Goal: Task Accomplishment & Management: Manage account settings

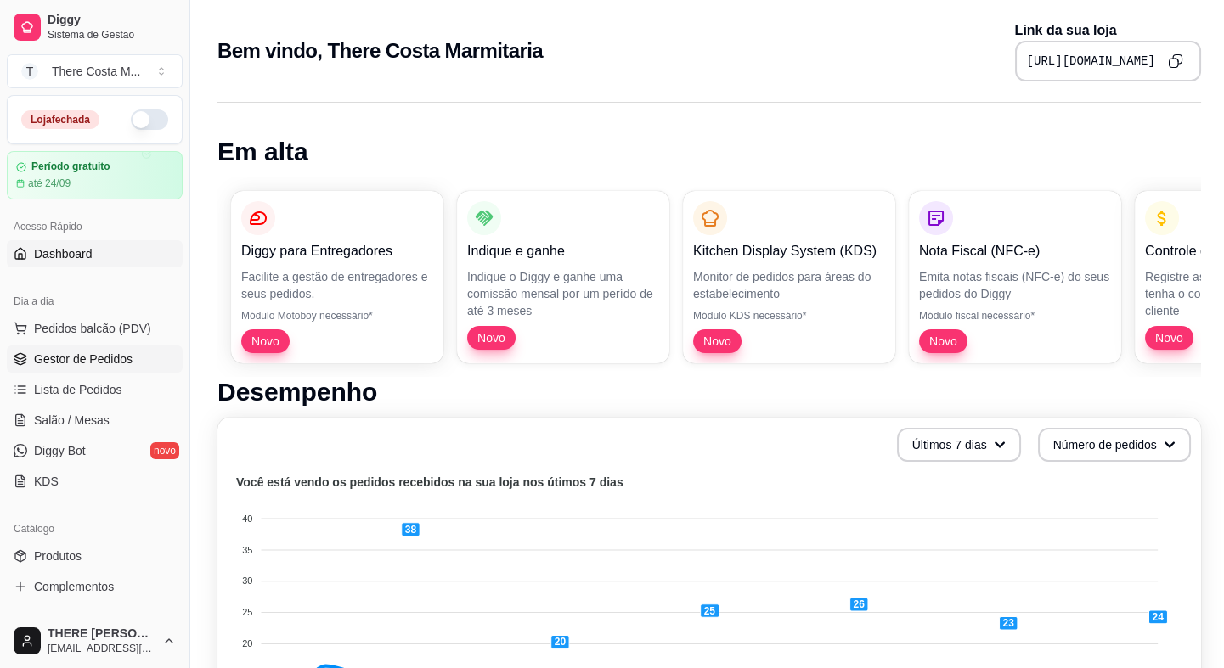
click at [115, 358] on span "Gestor de Pedidos" at bounding box center [83, 359] width 99 height 17
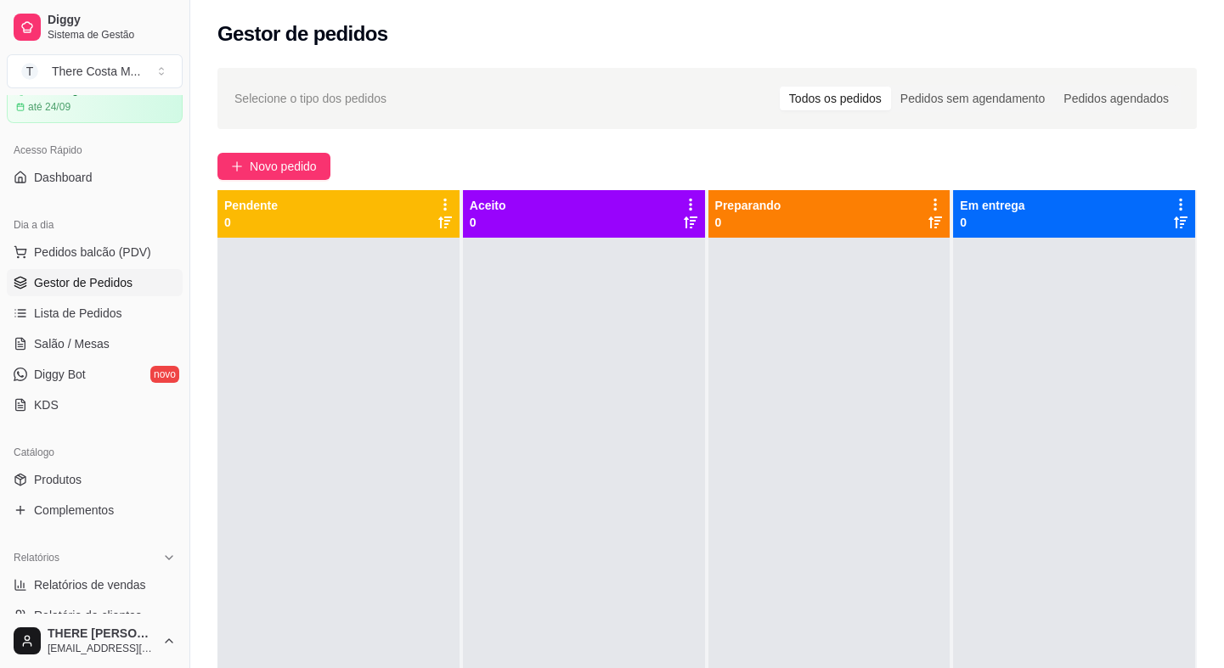
scroll to position [154, 0]
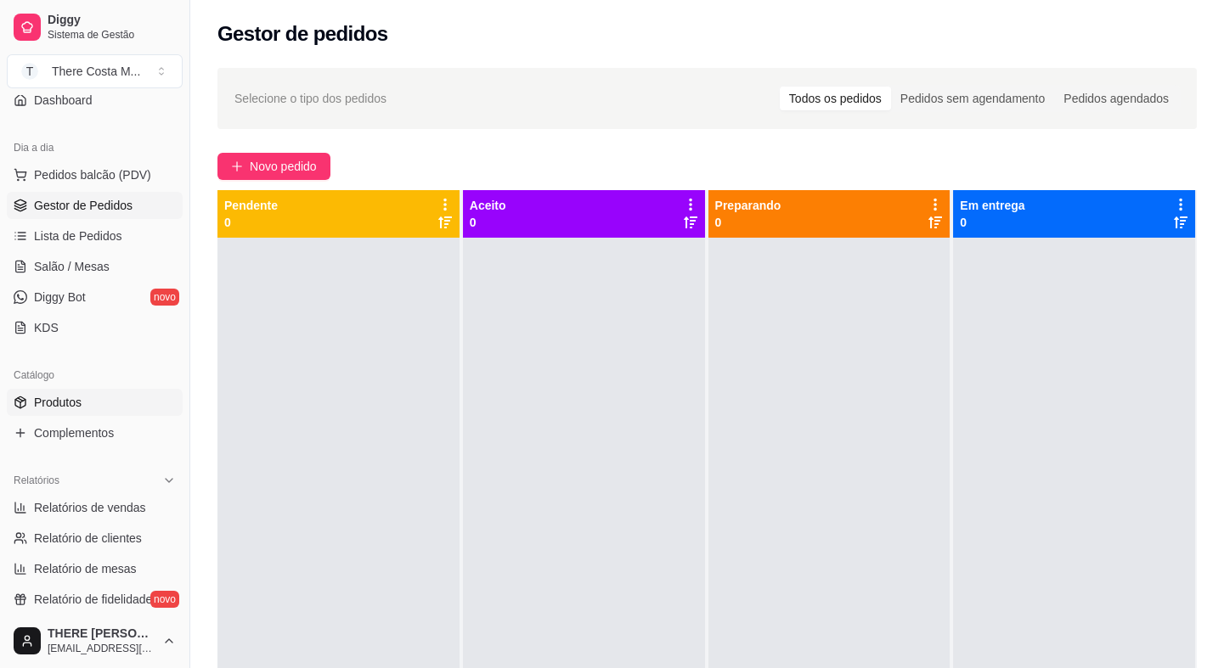
click at [101, 401] on link "Produtos" at bounding box center [95, 402] width 176 height 27
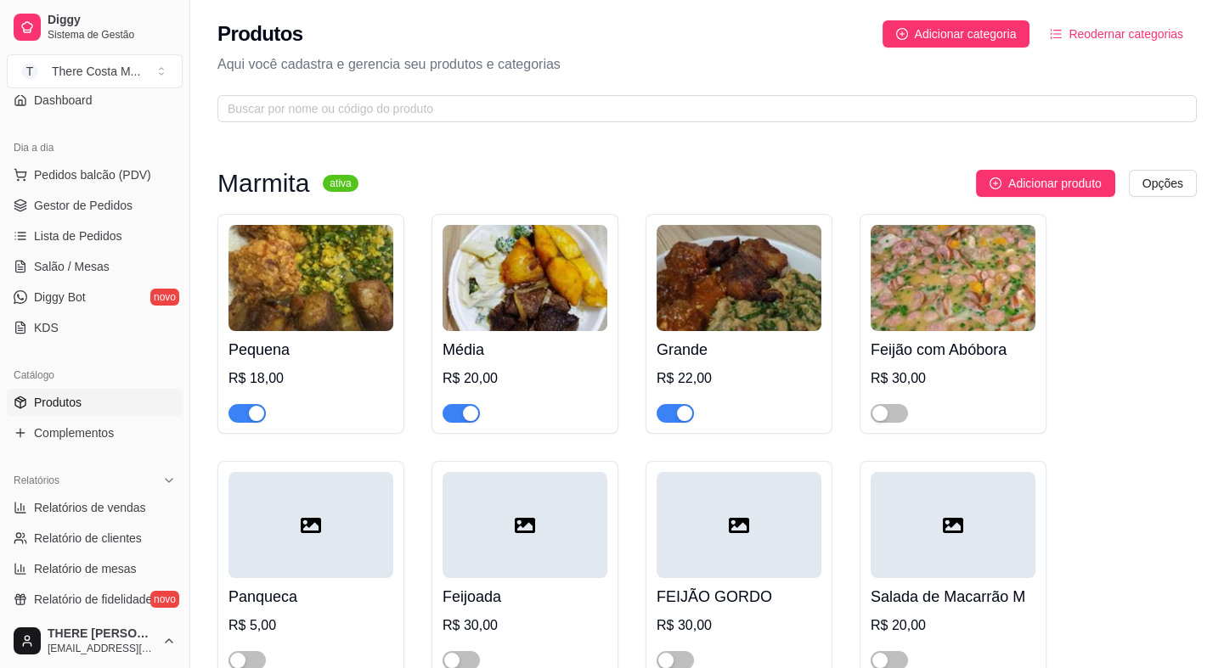
click at [247, 414] on button "button" at bounding box center [246, 413] width 37 height 19
click at [463, 410] on div "button" at bounding box center [470, 413] width 15 height 15
click at [678, 407] on div "button" at bounding box center [684, 413] width 15 height 15
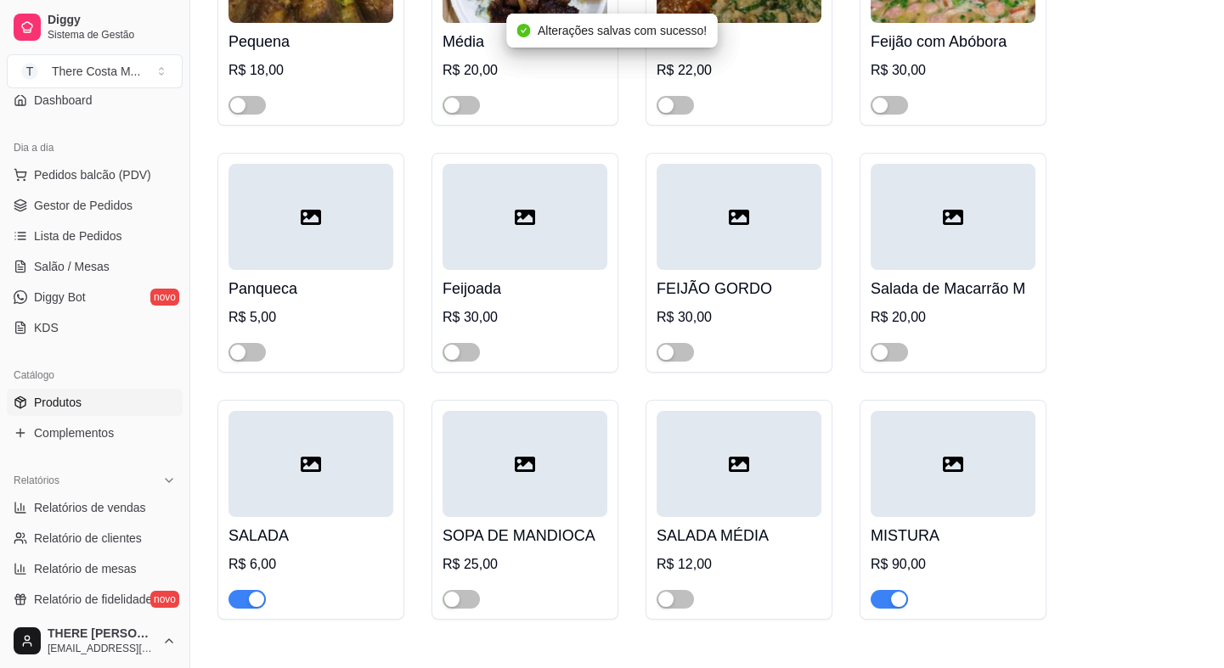
scroll to position [463, 0]
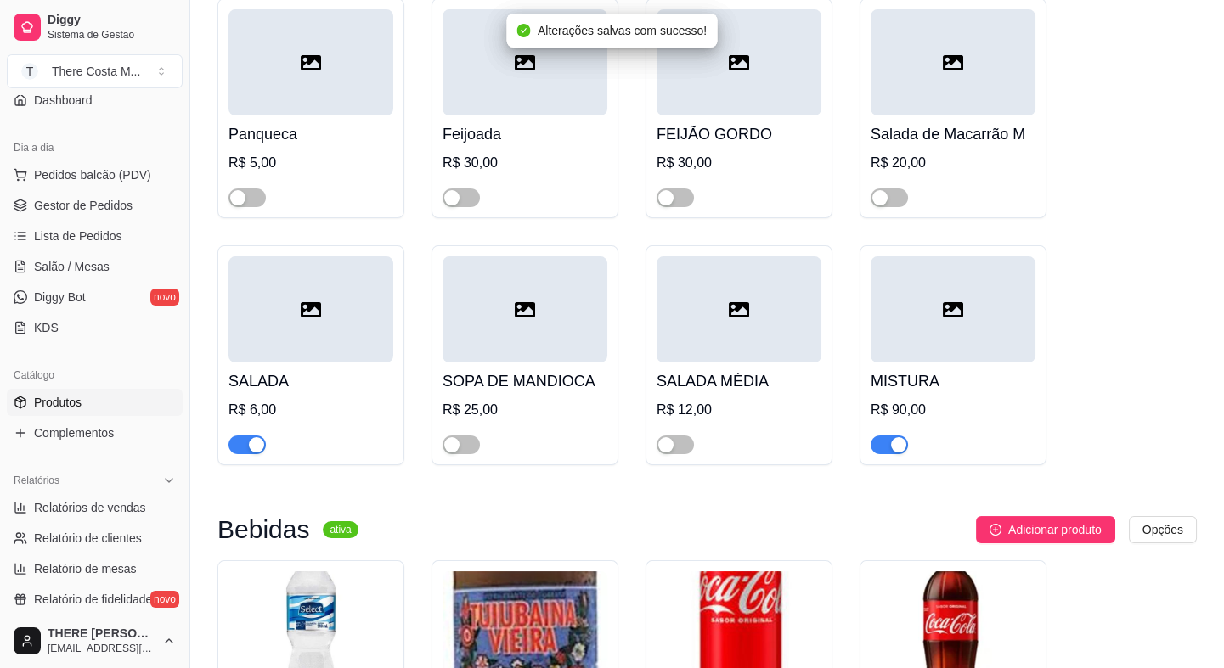
click at [892, 450] on div "button" at bounding box center [898, 444] width 15 height 15
click at [244, 452] on span "button" at bounding box center [246, 445] width 37 height 19
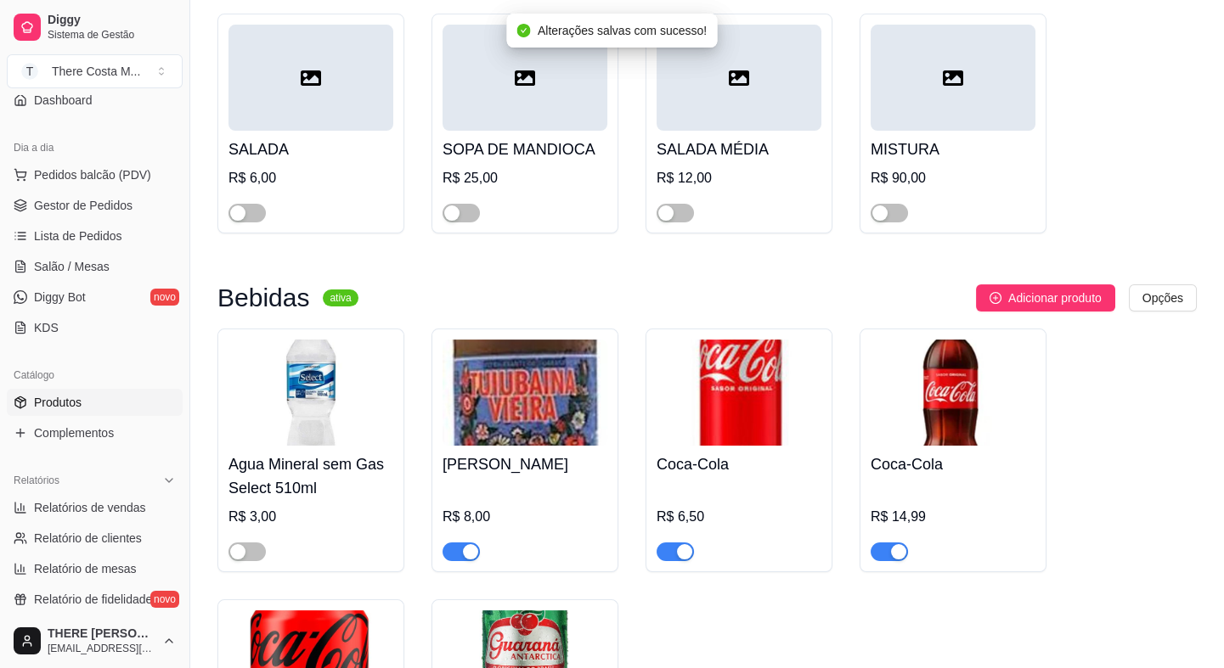
scroll to position [772, 0]
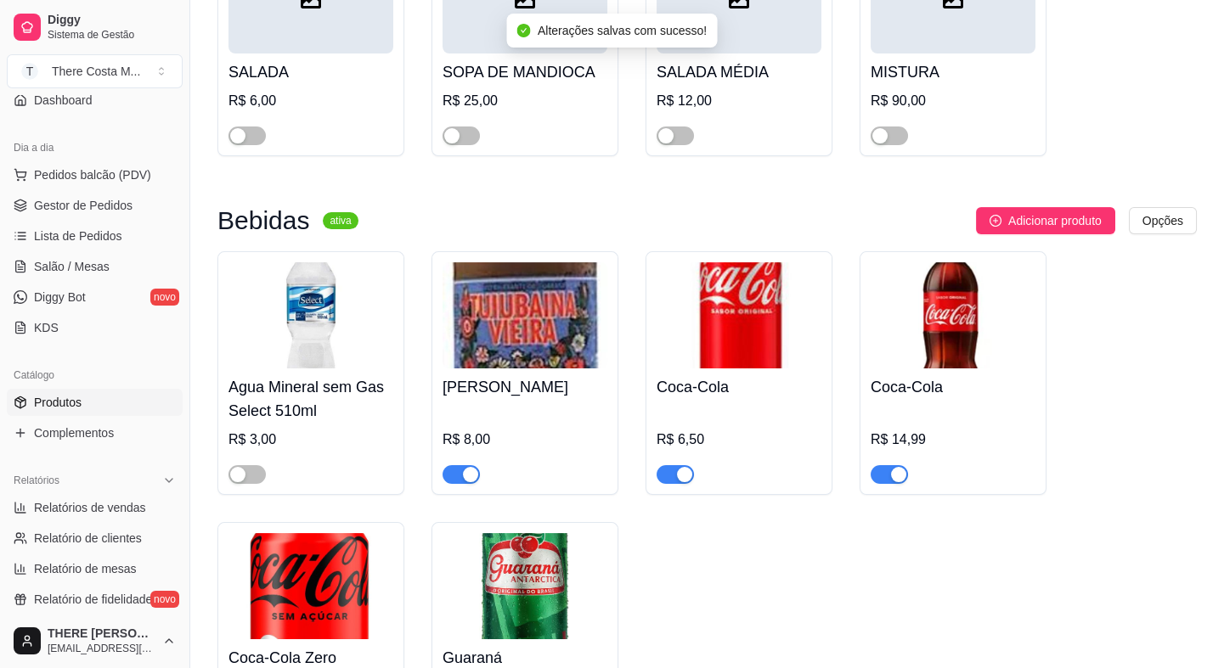
click at [460, 474] on span "button" at bounding box center [460, 474] width 37 height 19
click at [474, 476] on span "button" at bounding box center [460, 474] width 37 height 19
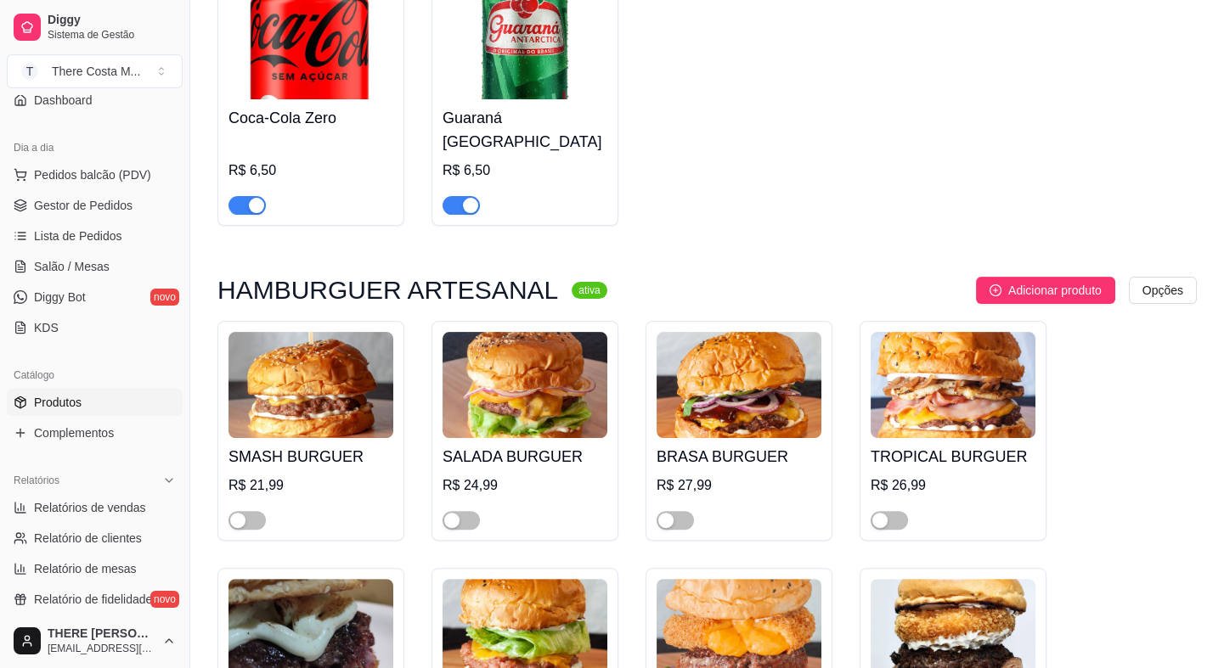
scroll to position [1389, 0]
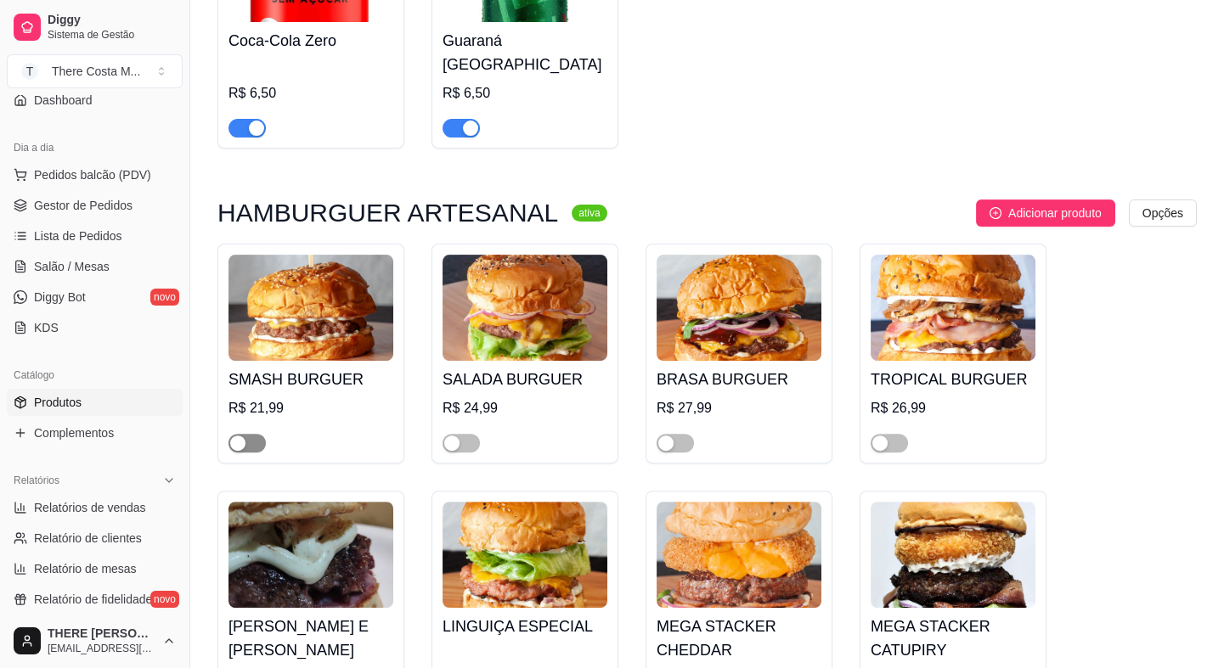
click at [251, 434] on span "button" at bounding box center [246, 443] width 37 height 19
click at [466, 434] on span "button" at bounding box center [460, 443] width 37 height 19
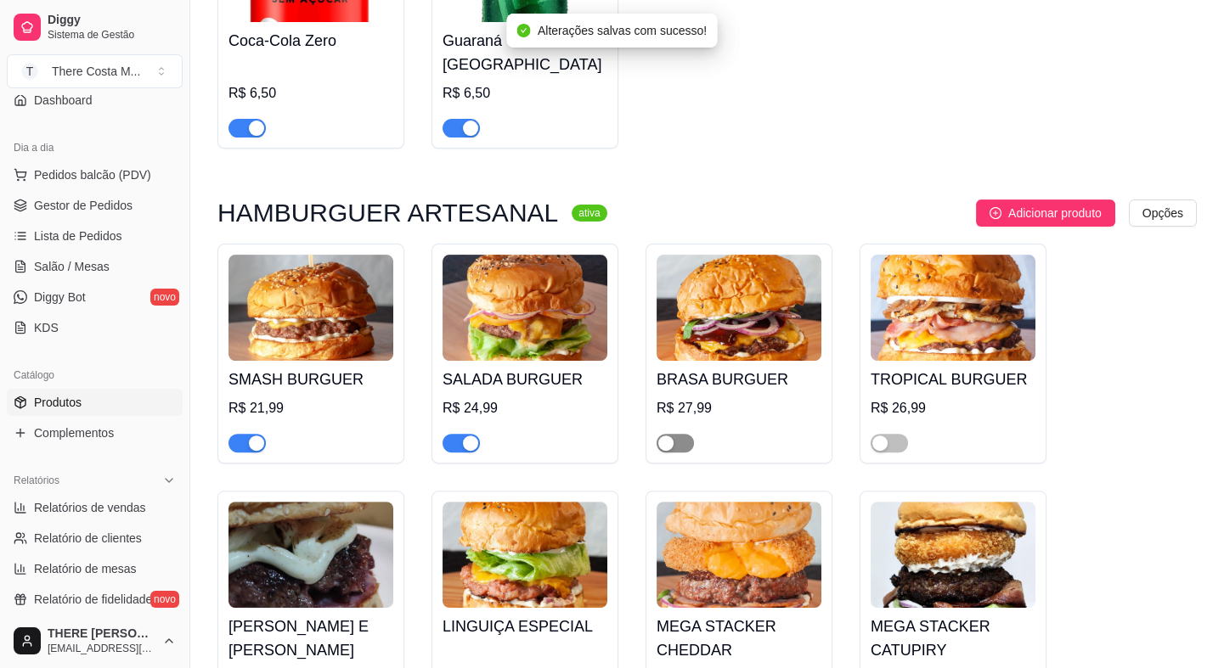
click at [681, 434] on span "button" at bounding box center [674, 443] width 37 height 19
click at [889, 434] on span "button" at bounding box center [888, 443] width 37 height 19
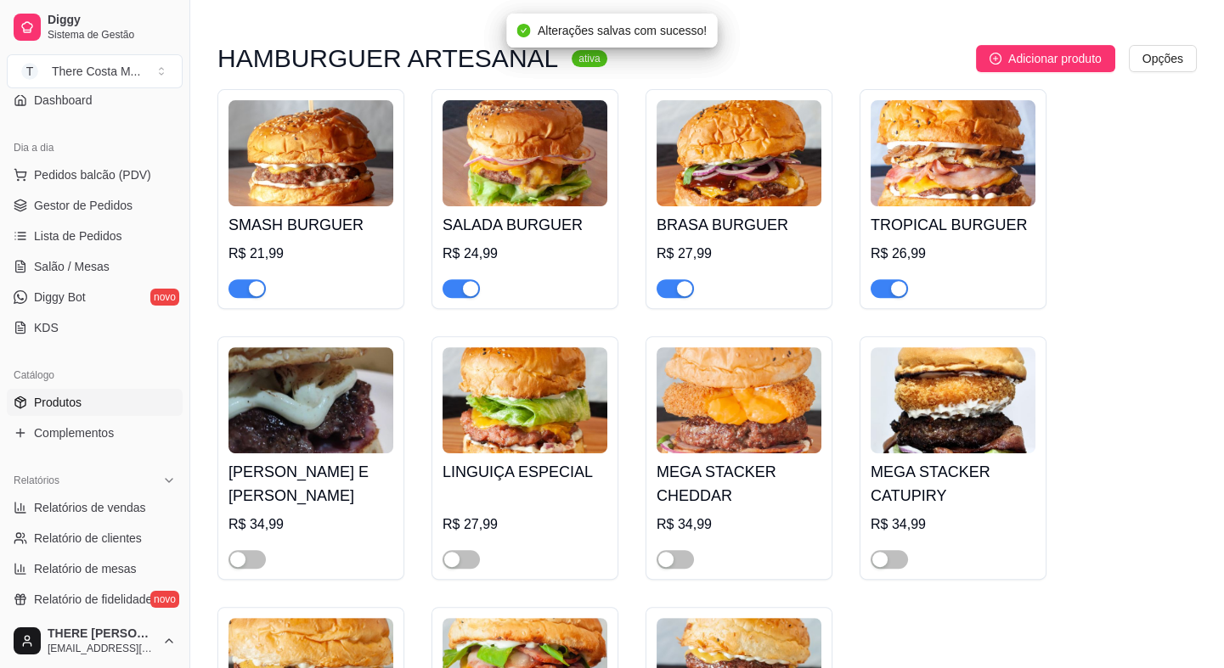
scroll to position [1621, 0]
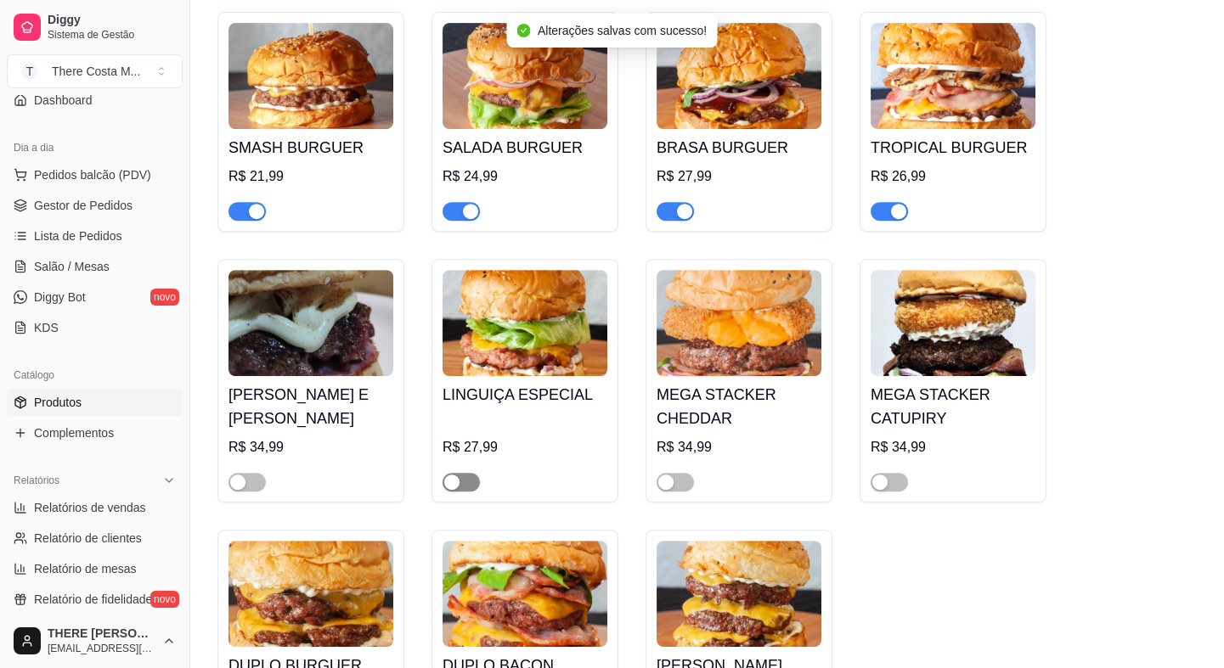
click at [469, 473] on span "button" at bounding box center [460, 482] width 37 height 19
click at [239, 475] on div "button" at bounding box center [237, 482] width 15 height 15
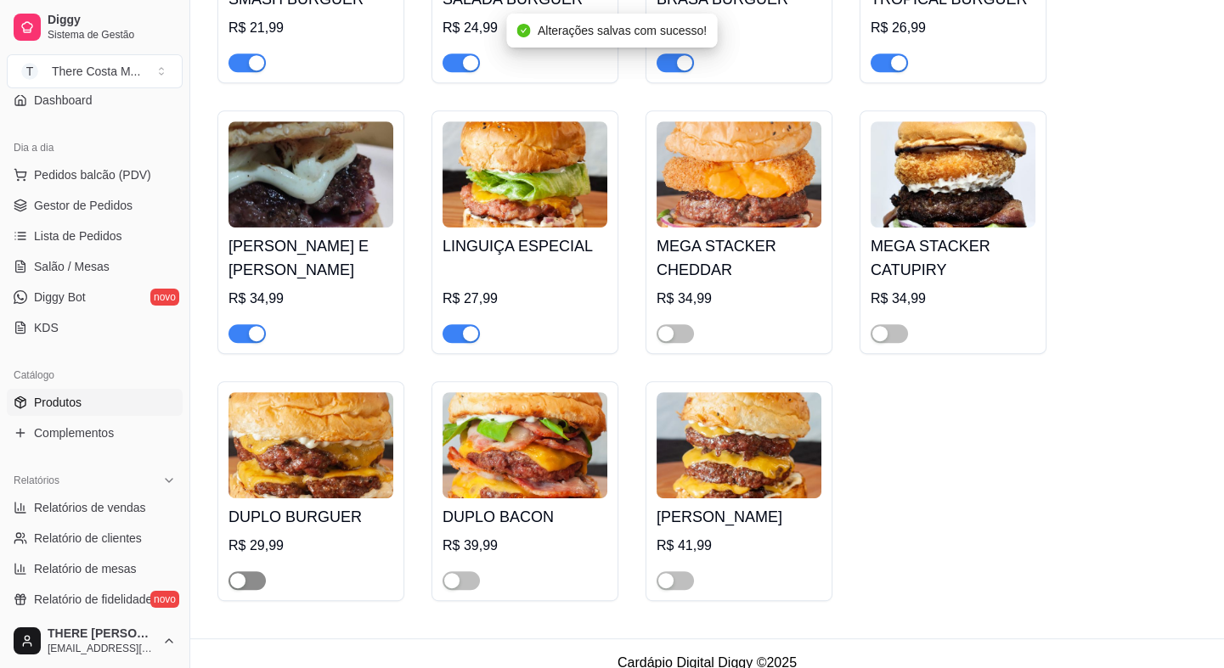
click at [251, 572] on span "button" at bounding box center [246, 581] width 37 height 19
click at [463, 572] on span "button" at bounding box center [460, 581] width 37 height 19
click at [681, 572] on span "button" at bounding box center [674, 581] width 37 height 19
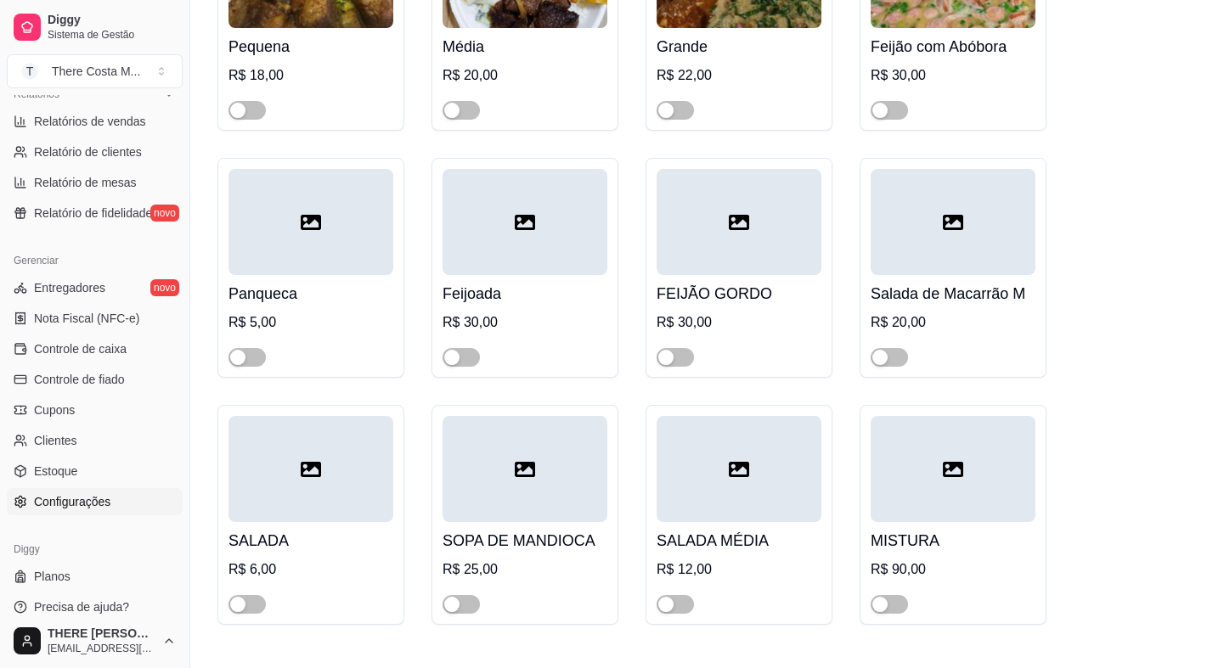
scroll to position [552, 0]
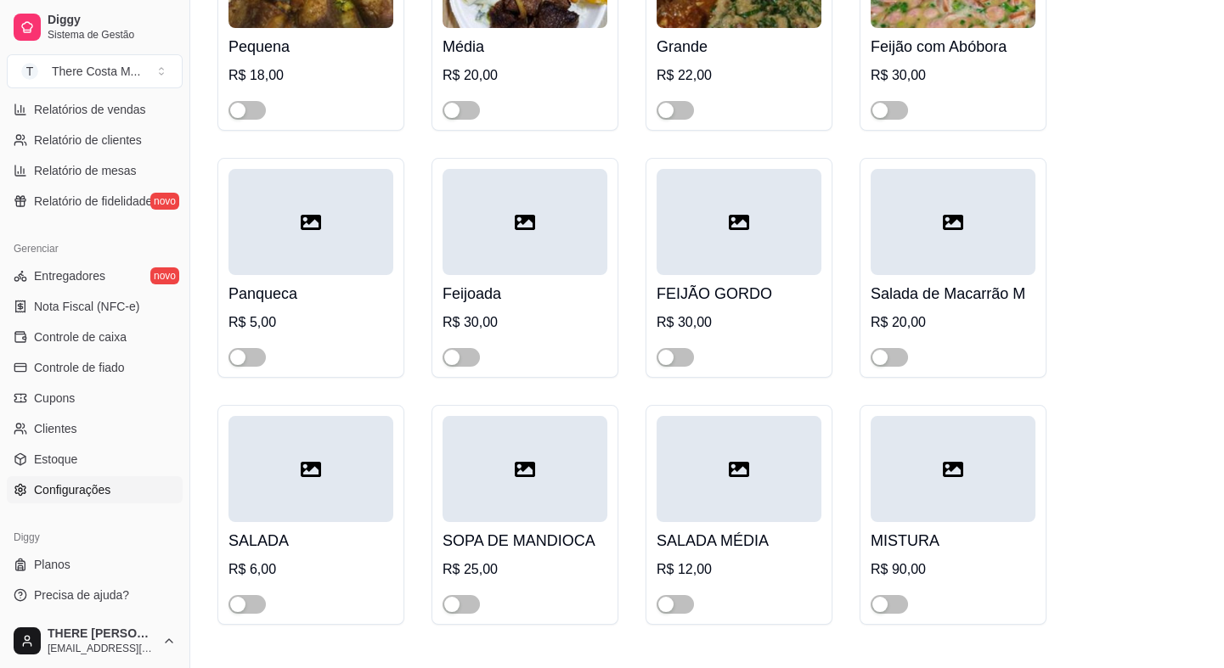
click at [80, 495] on span "Configurações" at bounding box center [72, 490] width 76 height 17
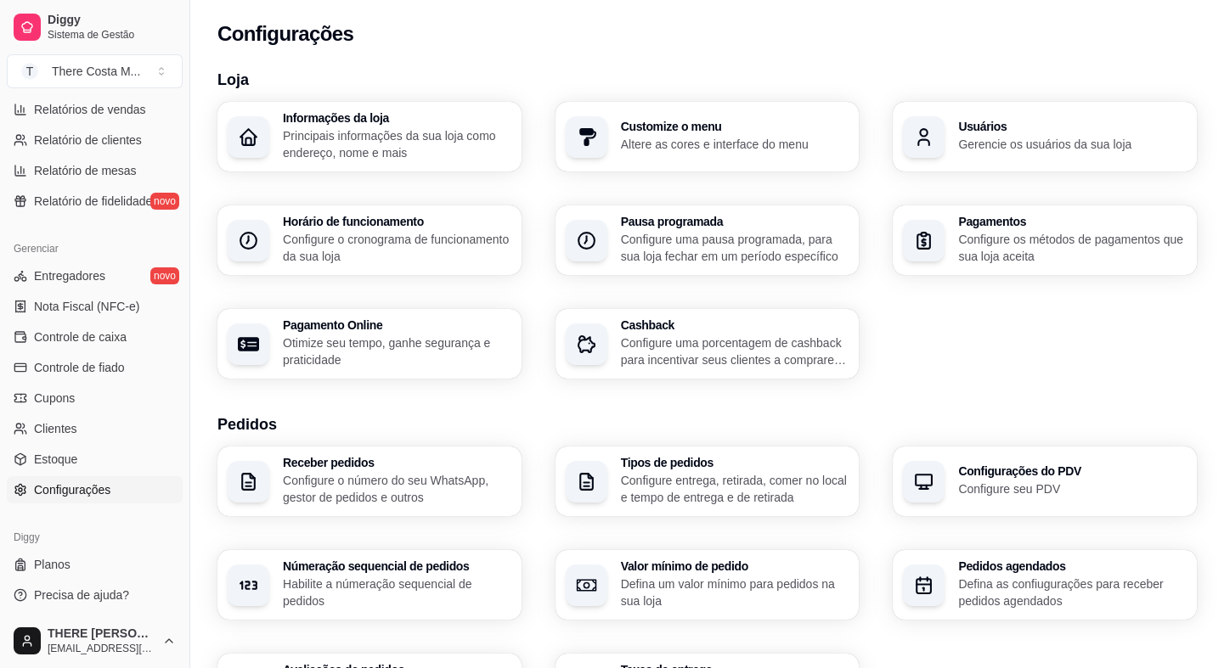
click at [349, 238] on p "Configure o cronograma de funcionamento da sua loja" at bounding box center [397, 248] width 228 height 34
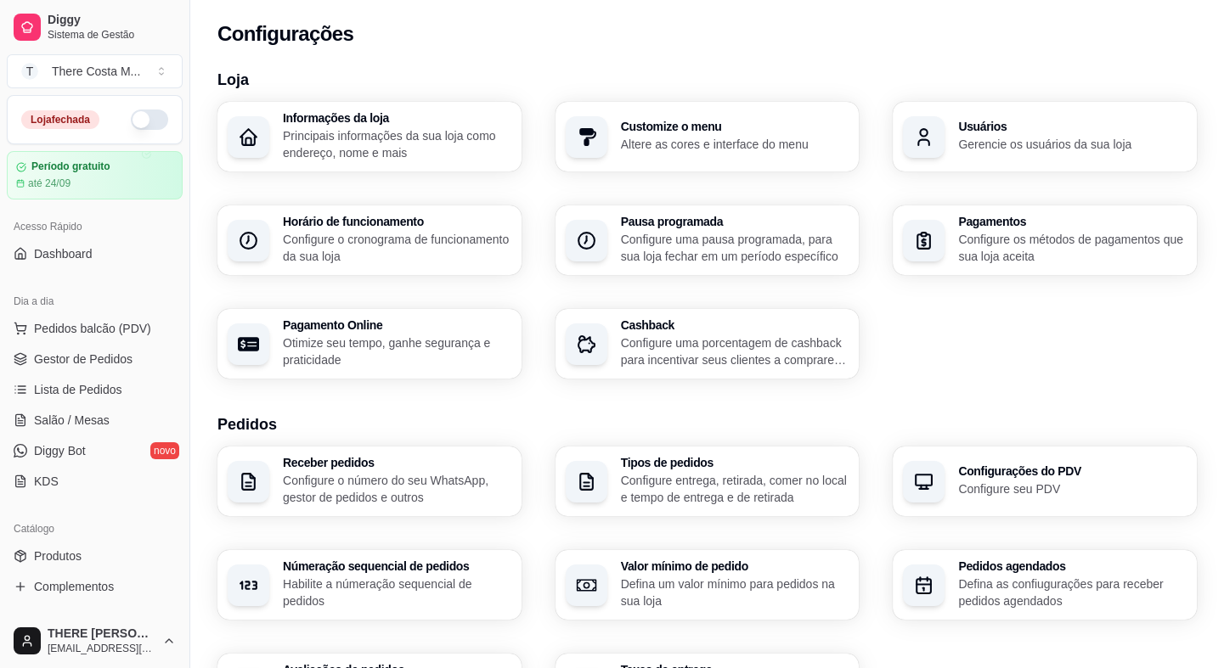
click at [146, 118] on button "button" at bounding box center [149, 120] width 37 height 20
